Goal: Task Accomplishment & Management: Manage account settings

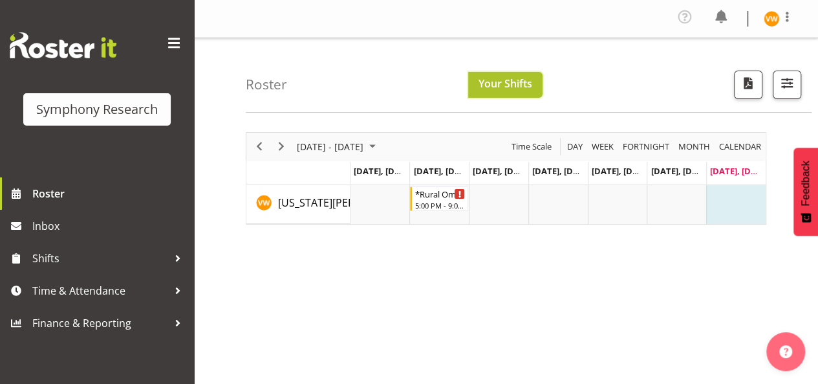
click at [517, 87] on span "Your Shifts" at bounding box center [506, 83] width 54 height 14
click at [279, 144] on span "Next" at bounding box center [282, 146] width 16 height 16
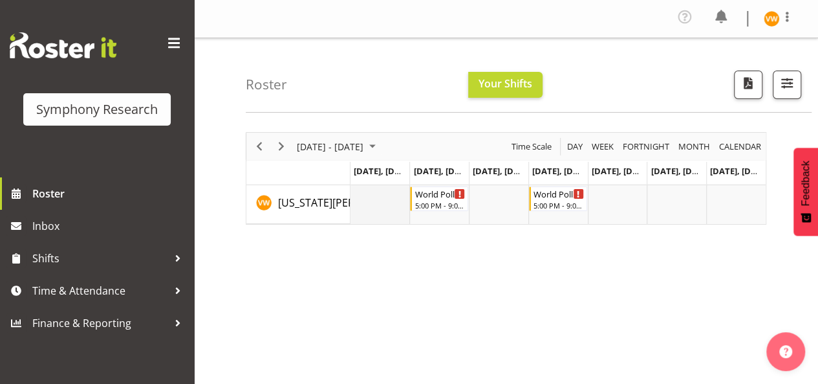
click at [383, 190] on td "Timeline Week of September 7, 2025" at bounding box center [381, 204] width 60 height 39
click at [677, 296] on div "September 01 - 07, 2025 Today Day Week Fortnight Month calendar Month Agenda Ti…" at bounding box center [532, 380] width 572 height 517
click at [549, 308] on div "September 01 - 07, 2025 Today Day Week Fortnight Month calendar Month Agenda Ti…" at bounding box center [532, 380] width 572 height 517
click at [464, 319] on div "September 01 - 07, 2025 Today Day Week Fortnight Month calendar Month Agenda Ti…" at bounding box center [532, 380] width 572 height 517
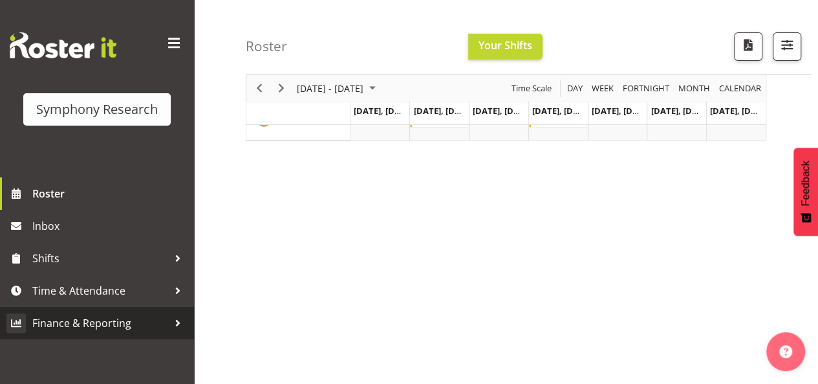
scroll to position [129, 0]
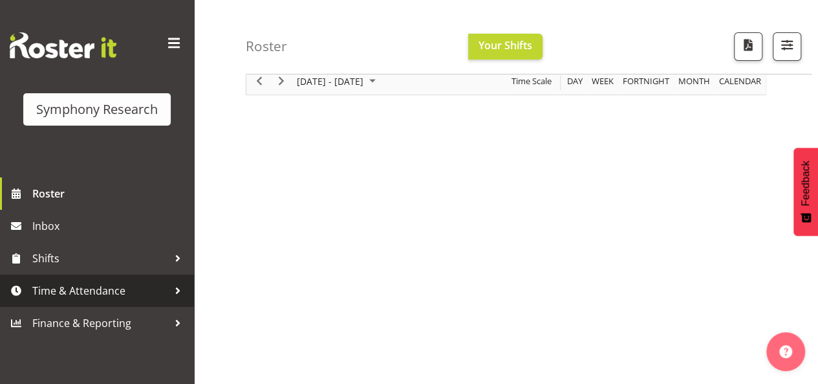
click at [145, 292] on span "Time & Attendance" at bounding box center [100, 290] width 136 height 19
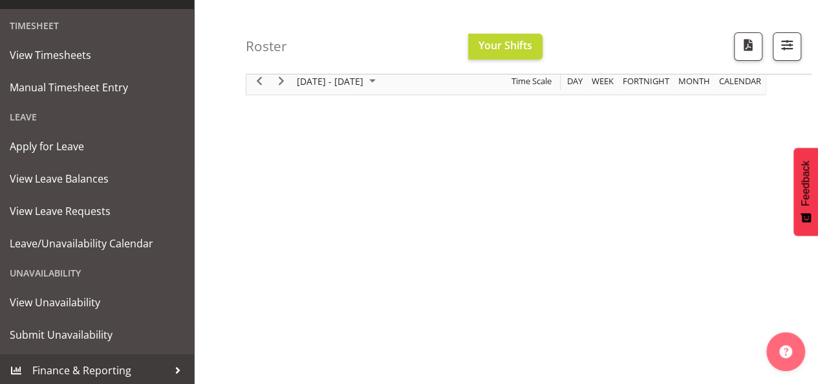
scroll to position [300, 0]
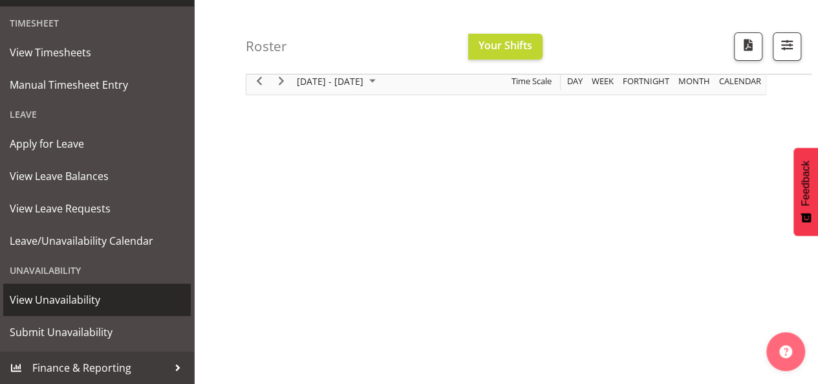
click at [88, 301] on span "View Unavailability" at bounding box center [97, 299] width 175 height 19
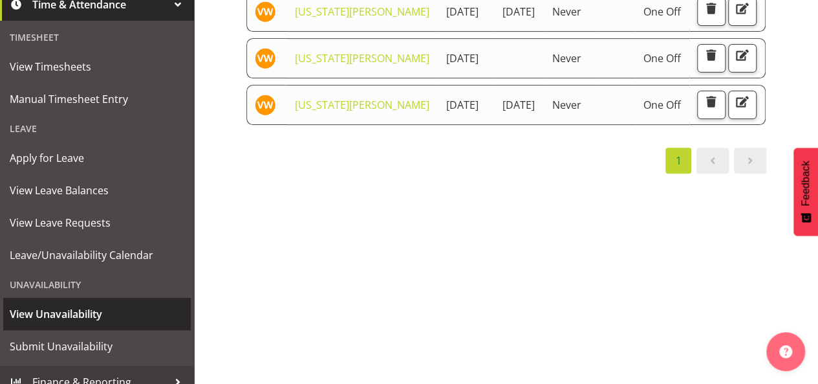
scroll to position [300, 0]
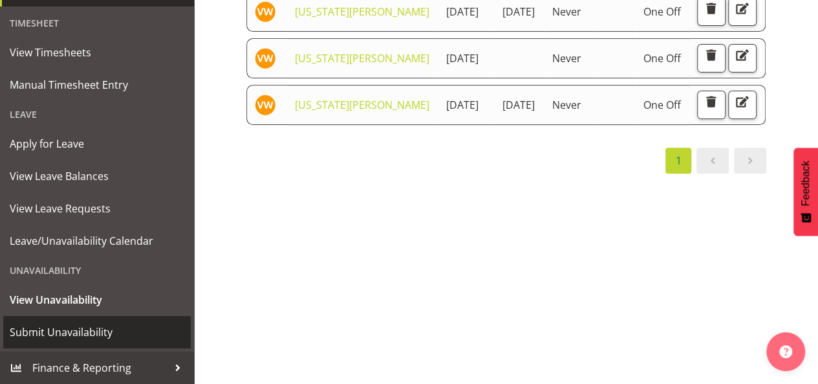
click at [80, 334] on span "Submit Unavailability" at bounding box center [97, 331] width 175 height 19
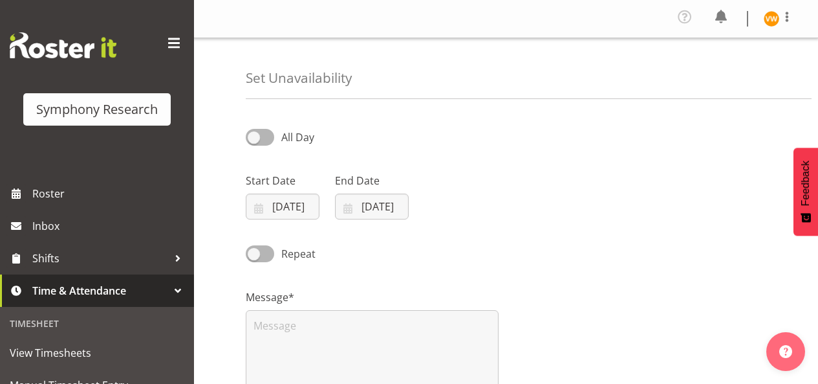
select select "7"
select select "2025"
click at [281, 205] on input "31/08/2025" at bounding box center [283, 206] width 74 height 26
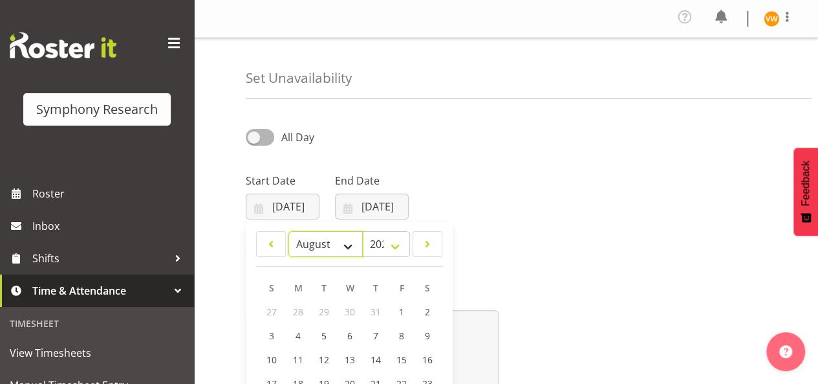
click at [349, 246] on select "January February March April May June July August September October November De…" at bounding box center [325, 244] width 74 height 26
select select "8"
click at [288, 231] on select "January February March April May June July August September October November De…" at bounding box center [325, 244] width 74 height 26
click at [322, 336] on span "9" at bounding box center [323, 336] width 5 height 12
type input "09/09/2025"
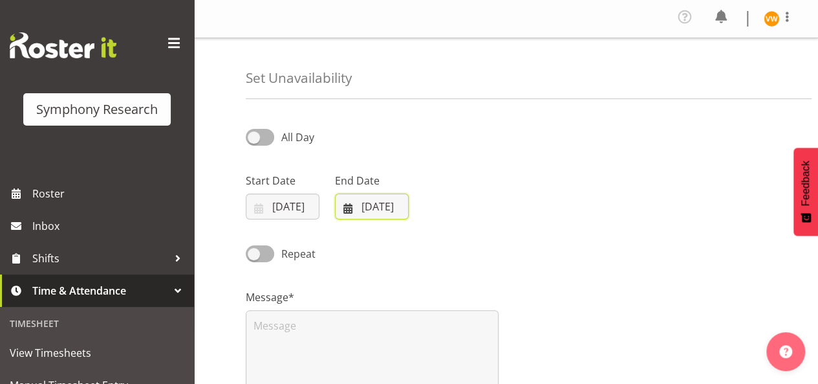
click at [376, 201] on input "31/08/2025" at bounding box center [372, 206] width 74 height 26
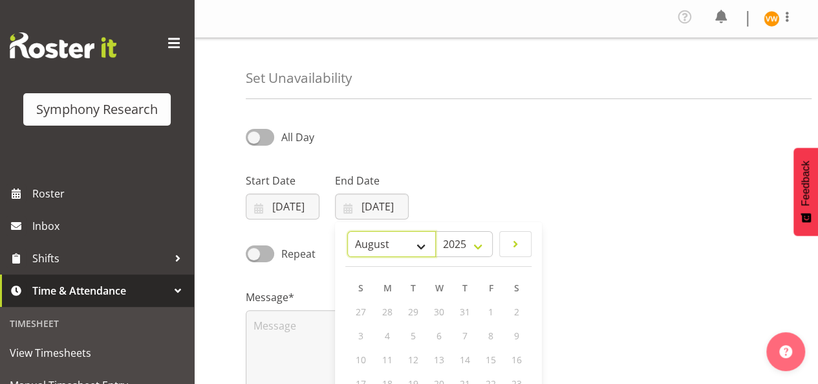
click at [417, 244] on select "January February March April May June July August September October November De…" at bounding box center [391, 244] width 89 height 26
select select "8"
click at [347, 231] on select "January February March April May June July August September October November De…" at bounding box center [391, 244] width 89 height 26
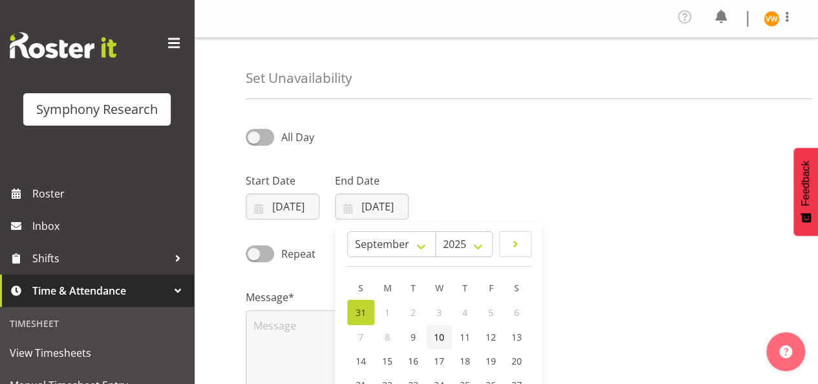
click at [440, 333] on span "10" at bounding box center [439, 336] width 10 height 12
type input "10/09/2025"
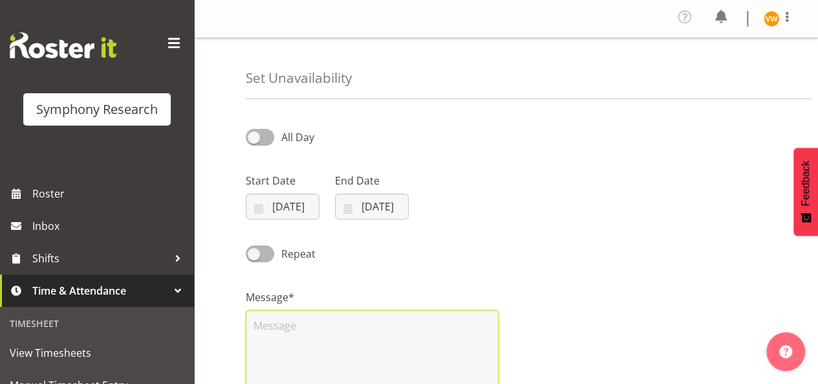
click at [283, 328] on textarea at bounding box center [372, 351] width 253 height 83
type textarea "d"
type textarea "n"
click at [263, 138] on span at bounding box center [260, 137] width 28 height 16
click at [254, 138] on input "All Day" at bounding box center [250, 137] width 8 height 8
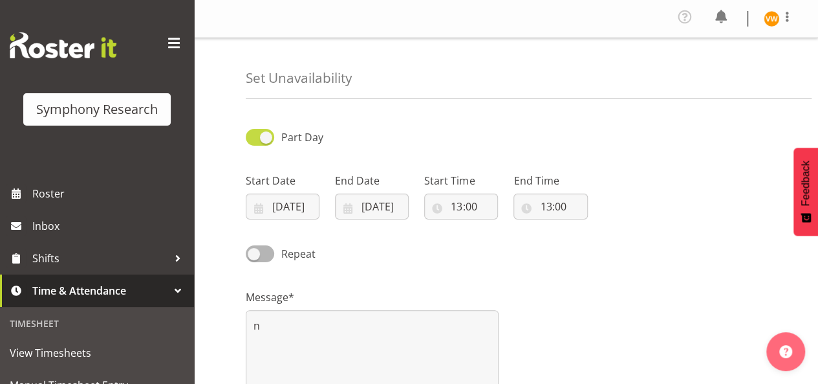
click at [257, 136] on span at bounding box center [260, 137] width 28 height 16
click at [254, 136] on input "Part Day" at bounding box center [250, 137] width 8 height 8
checkbox input "false"
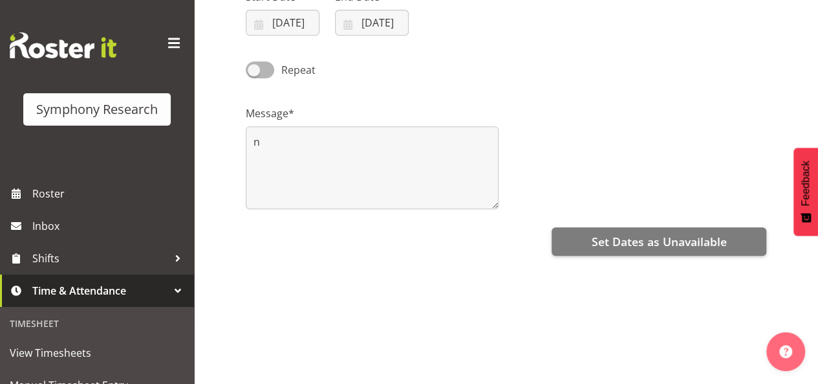
scroll to position [194, 0]
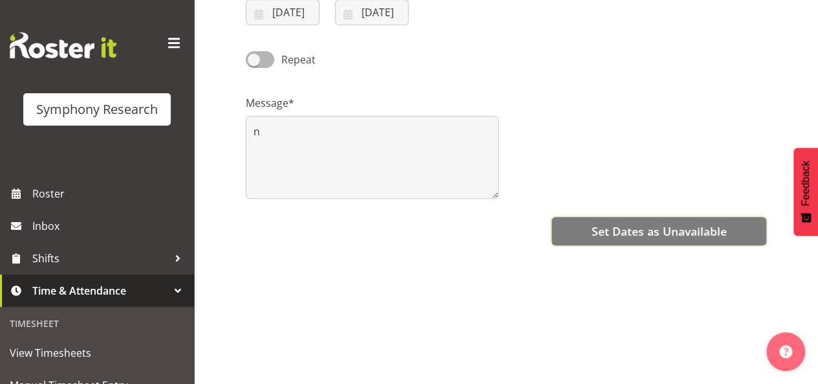
click at [640, 232] on span "Set Dates as Unavailable" at bounding box center [658, 230] width 135 height 17
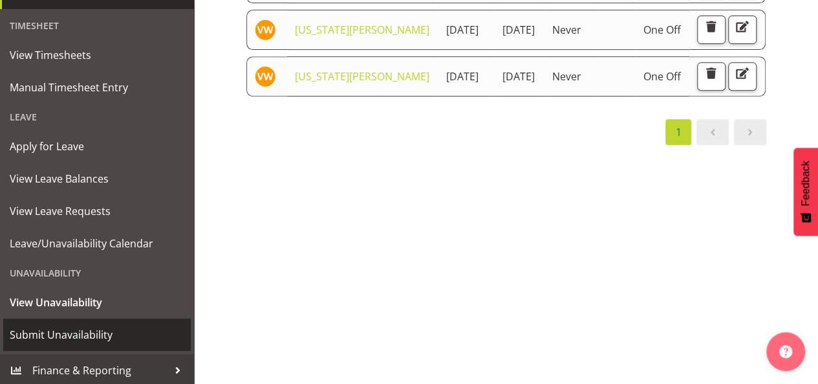
scroll to position [300, 0]
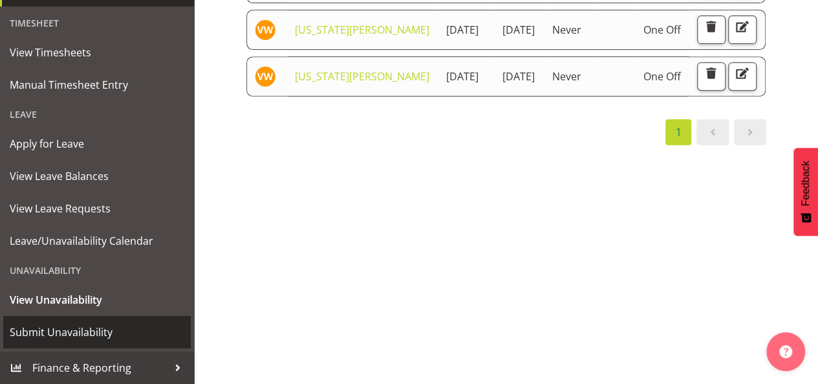
click at [116, 335] on span "Submit Unavailability" at bounding box center [97, 331] width 175 height 19
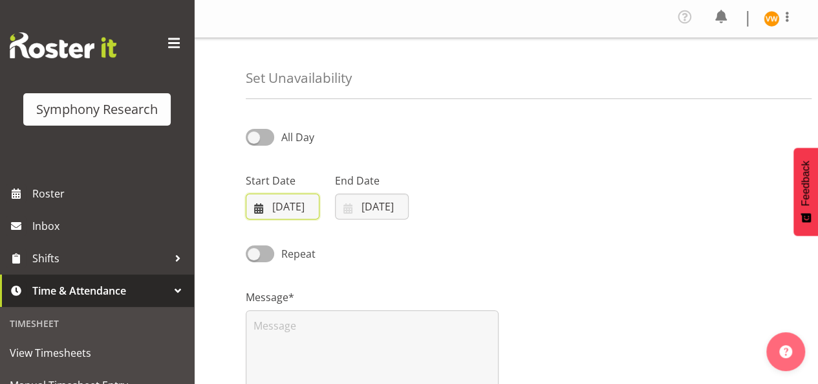
click at [261, 205] on input "[DATE]" at bounding box center [283, 206] width 74 height 26
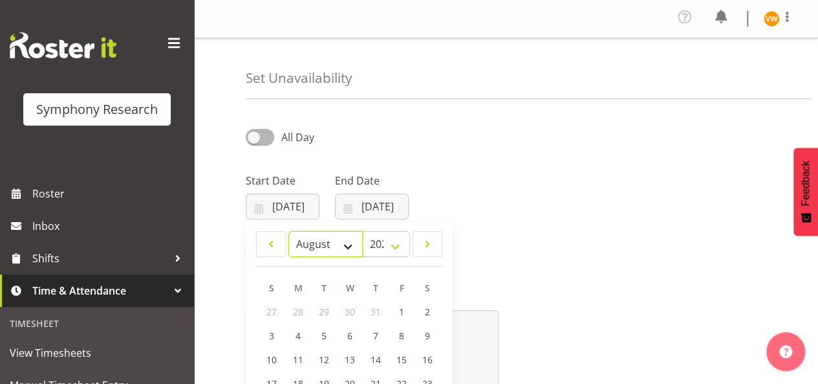
click at [351, 246] on select "January February March April May June July August September October November De…" at bounding box center [325, 244] width 74 height 26
select select "8"
click at [288, 231] on select "January February March April May June July August September October November De…" at bounding box center [325, 244] width 74 height 26
click at [430, 338] on span "13" at bounding box center [427, 336] width 10 height 12
type input "[DATE]"
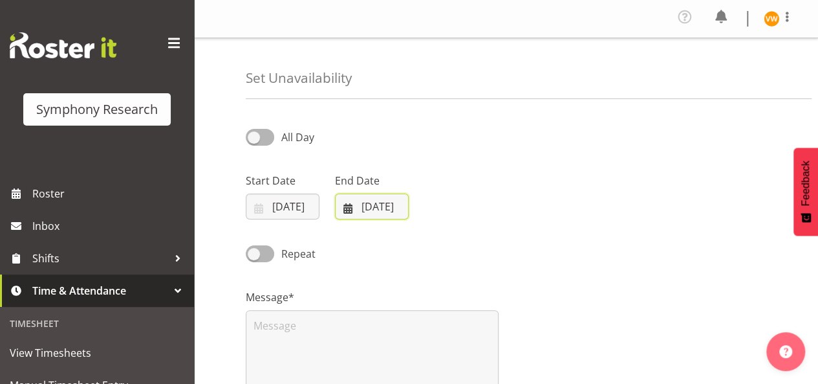
click at [352, 210] on input "[DATE]" at bounding box center [372, 206] width 74 height 26
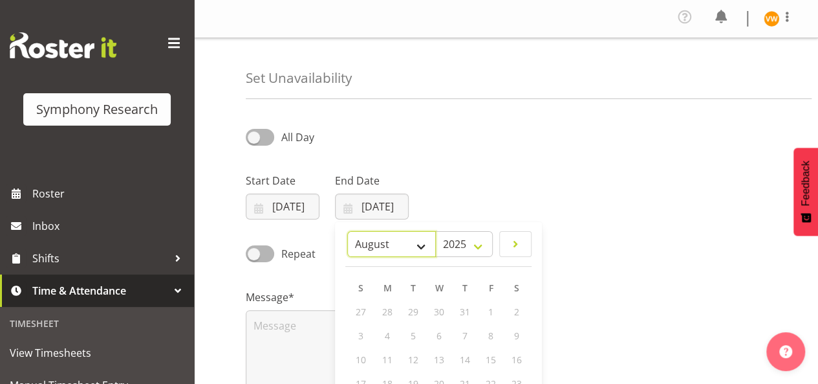
click at [418, 244] on select "January February March April May June July August September October November De…" at bounding box center [391, 244] width 89 height 26
select select "8"
click at [347, 231] on select "January February March April May June July August September October November De…" at bounding box center [391, 244] width 89 height 26
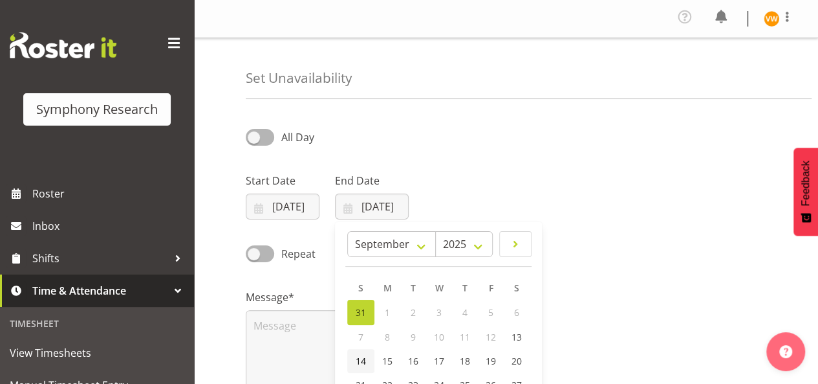
click at [361, 360] on span "14" at bounding box center [361, 360] width 10 height 12
type input "[DATE]"
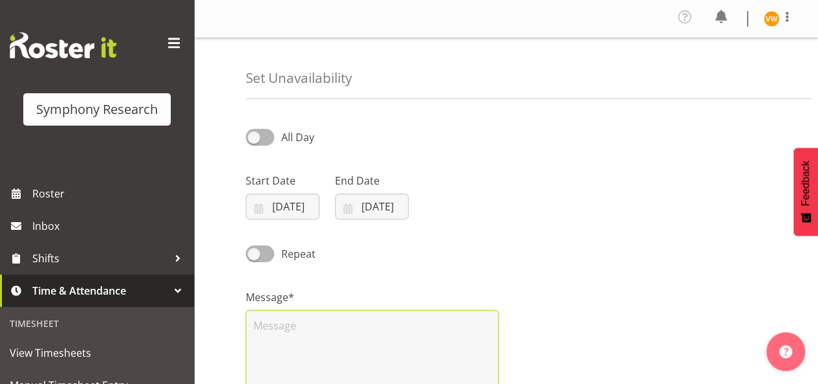
click at [285, 325] on textarea at bounding box center [372, 351] width 253 height 83
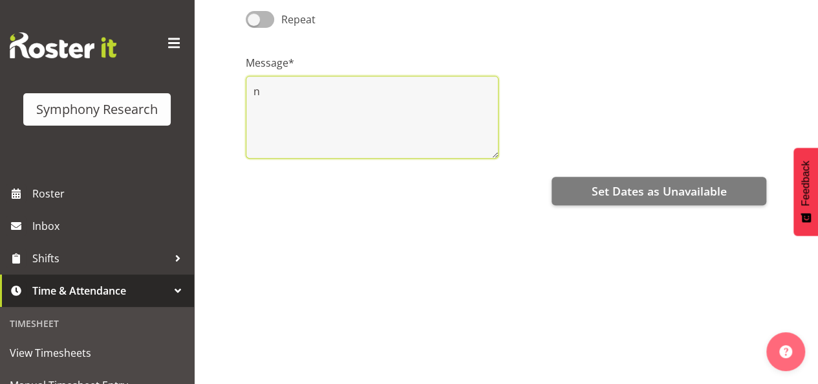
scroll to position [252, 0]
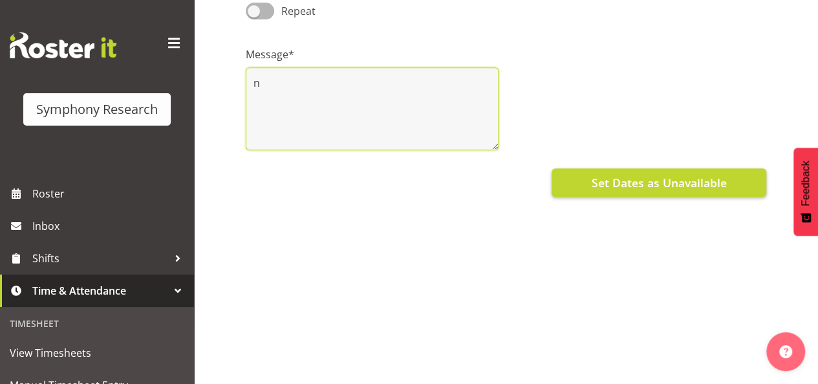
type textarea "n"
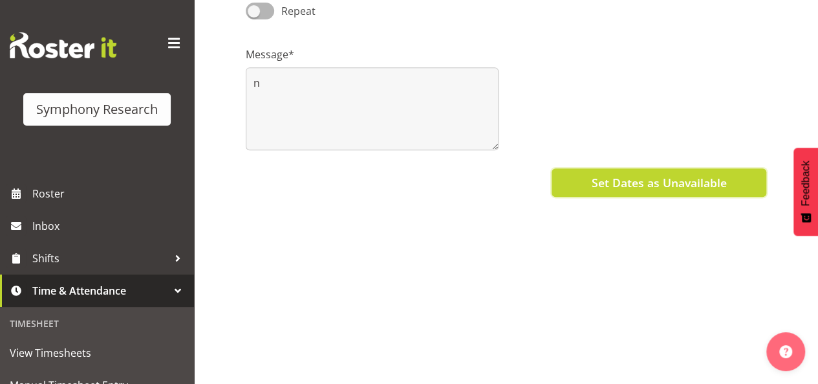
click at [669, 177] on span "Set Dates as Unavailable" at bounding box center [658, 182] width 135 height 17
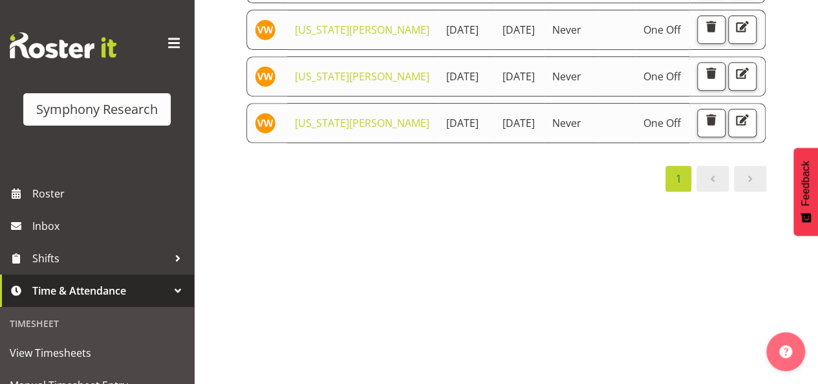
scroll to position [265, 0]
click at [803, 206] on span "Feedback" at bounding box center [806, 182] width 12 height 45
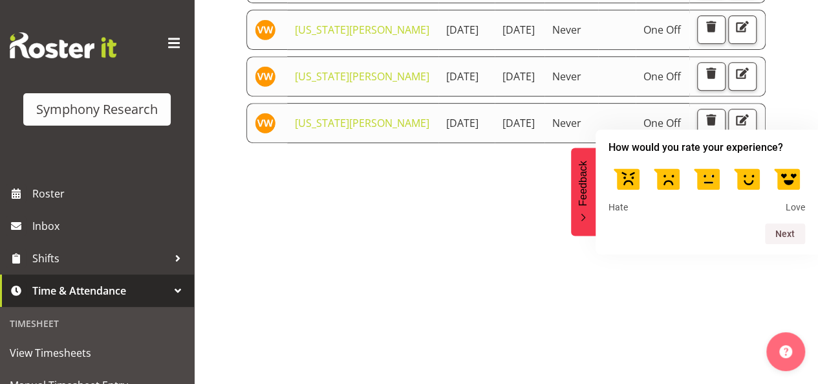
click at [453, 191] on div "1" at bounding box center [506, 179] width 521 height 26
click at [748, 187] on label at bounding box center [747, 178] width 36 height 36
click at [747, 160] on input "4" at bounding box center [747, 160] width 0 height 0
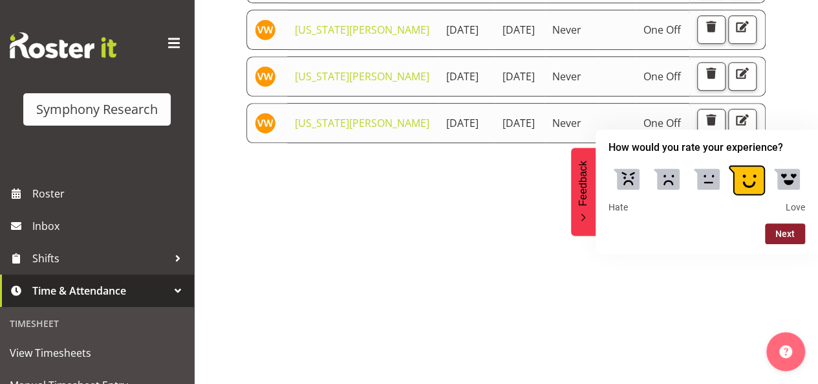
click at [785, 237] on button "Next" at bounding box center [785, 233] width 40 height 21
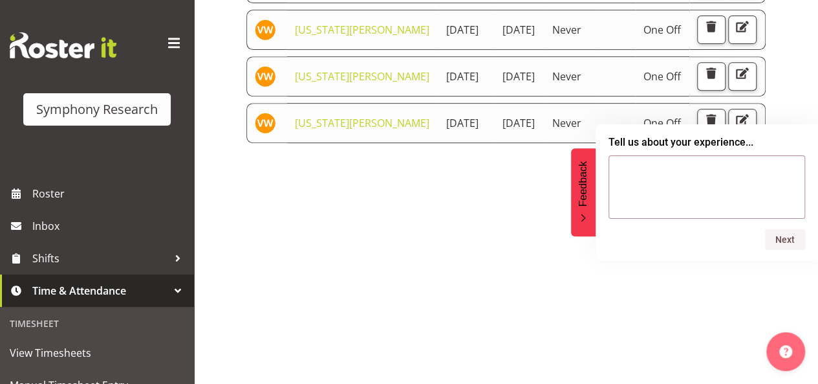
click at [804, 99] on div "Starts At Staff Member Starts At Ends At Repeats Days Until Actions [US_STATE][…" at bounding box center [532, 124] width 572 height 517
click at [581, 216] on icon "Feedback - Hide survey" at bounding box center [583, 217] width 8 height 8
